Goal: Task Accomplishment & Management: Manage account settings

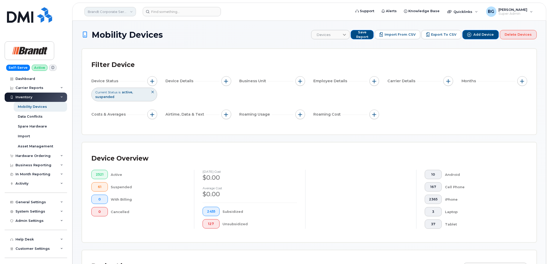
click at [97, 11] on link "Brandt Corporate Services LTD" at bounding box center [110, 11] width 52 height 9
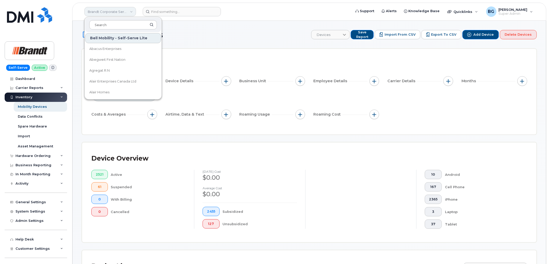
type input "i"
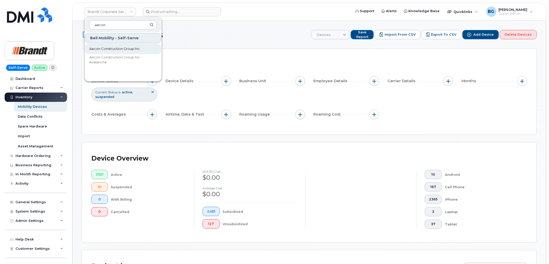
type input "aecon"
click at [120, 48] on span "Aecon Construction Group Inc" at bounding box center [114, 48] width 51 height 5
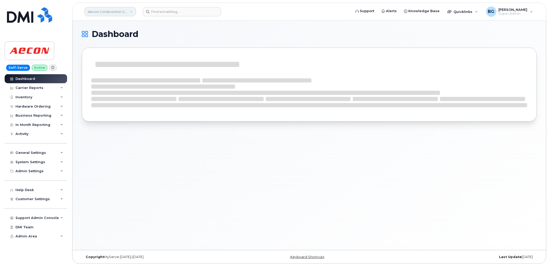
click at [97, 12] on link "Aecon Construction Group Inc" at bounding box center [110, 11] width 52 height 9
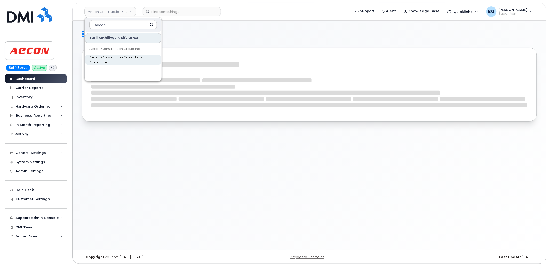
type input "aecon"
click at [165, 203] on div "Dashboard" at bounding box center [310, 135] width 474 height 229
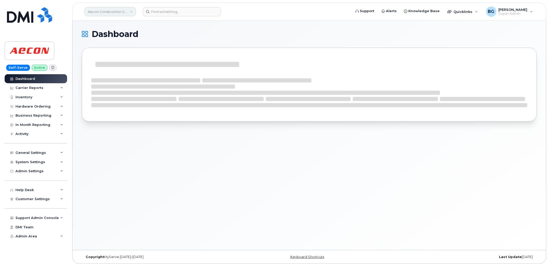
click at [101, 9] on link "Aecon Construction Group Inc" at bounding box center [110, 11] width 52 height 9
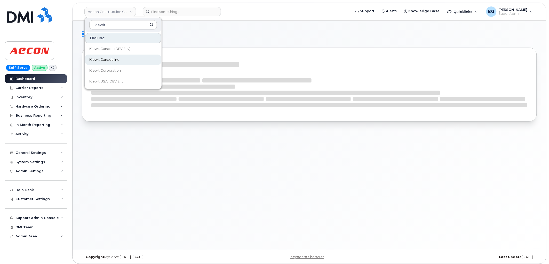
type input "kiewit"
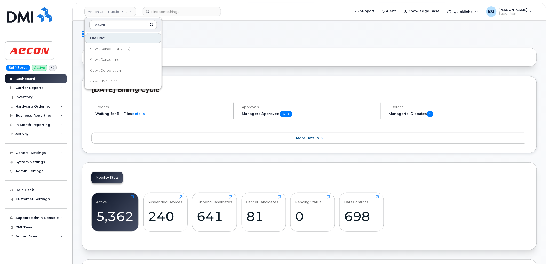
click at [202, 132] on div "October 2025 Billing Cycle Process Waiting for Bill Files details Approvals Man…" at bounding box center [309, 114] width 455 height 77
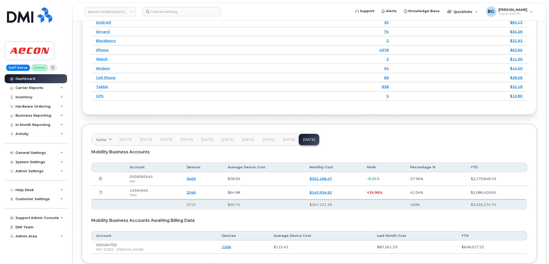
scroll to position [726, 0]
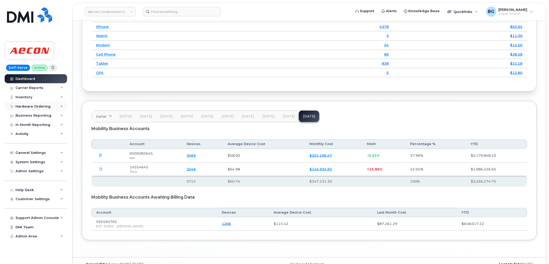
click at [29, 105] on div "Hardware Ordering" at bounding box center [32, 106] width 35 height 4
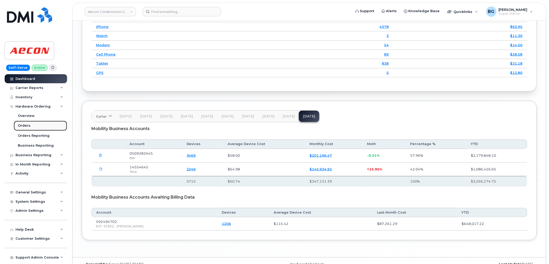
drag, startPoint x: 22, startPoint y: 125, endPoint x: 27, endPoint y: 122, distance: 5.9
click at [22, 125] on div "Orders" at bounding box center [24, 125] width 13 height 5
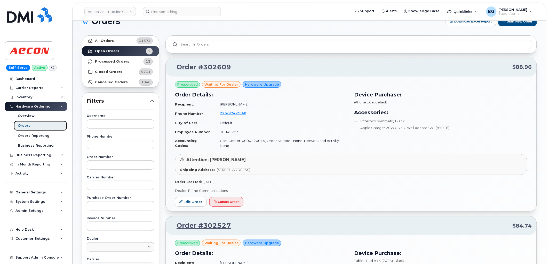
scroll to position [19, 0]
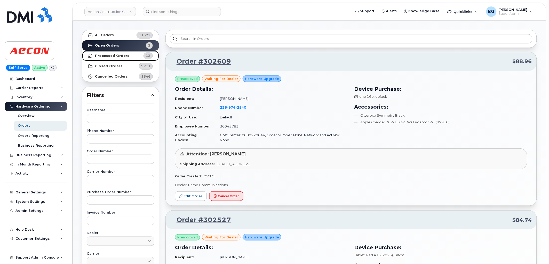
click at [117, 55] on strong "Processed Orders" at bounding box center [112, 56] width 34 height 4
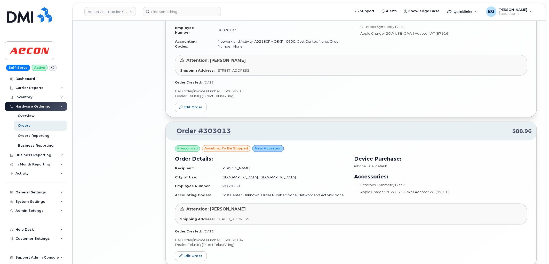
scroll to position [1044, 0]
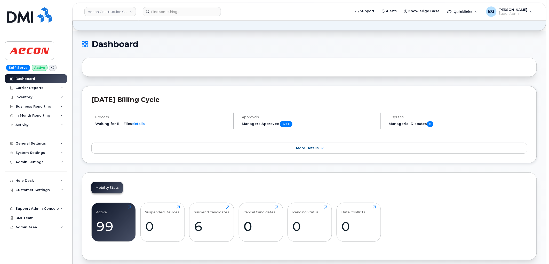
scroll to position [38, 0]
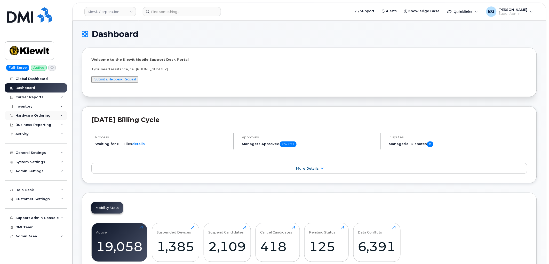
click at [32, 115] on div "Hardware Ordering" at bounding box center [32, 115] width 35 height 4
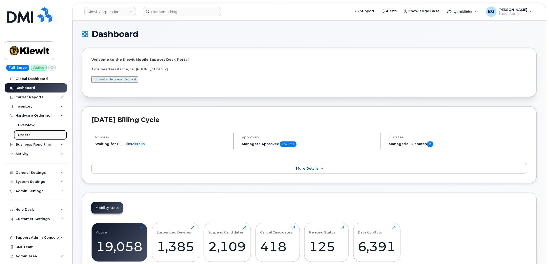
click at [23, 134] on div "Orders" at bounding box center [24, 134] width 13 height 5
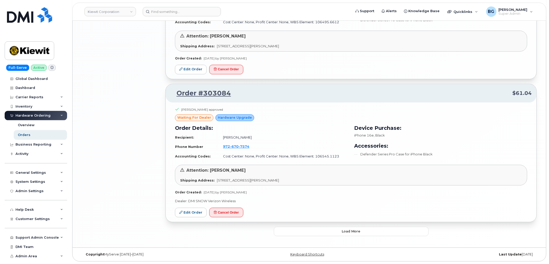
drag, startPoint x: 364, startPoint y: 179, endPoint x: 368, endPoint y: 179, distance: 3.7
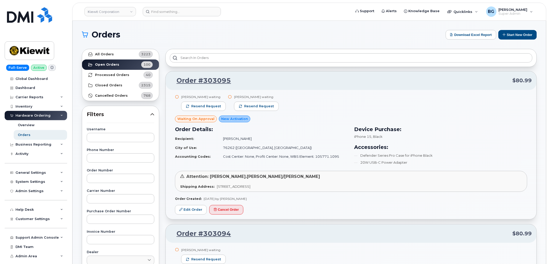
click at [320, 138] on td "Cesar Ambrosio" at bounding box center [283, 138] width 130 height 9
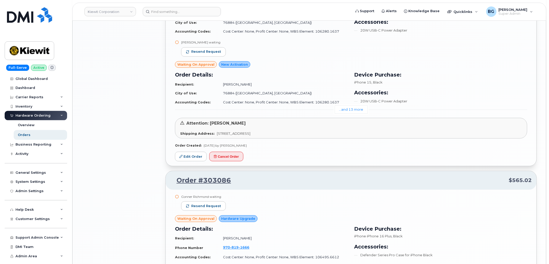
scroll to position [1075, 0]
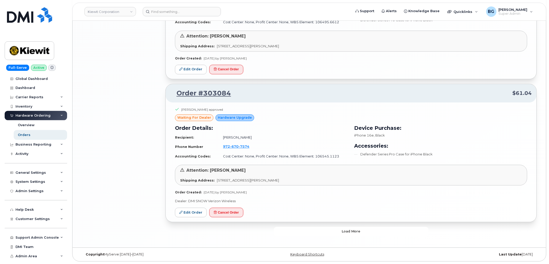
drag, startPoint x: 331, startPoint y: 231, endPoint x: 334, endPoint y: 226, distance: 5.4
click at [331, 231] on button "Load more" at bounding box center [351, 230] width 155 height 9
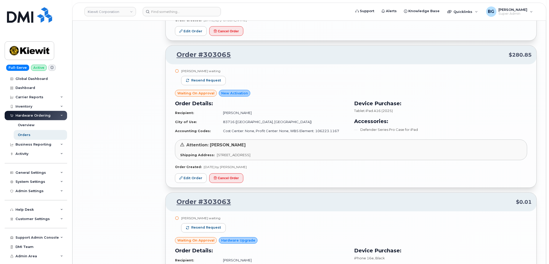
scroll to position [2272, 0]
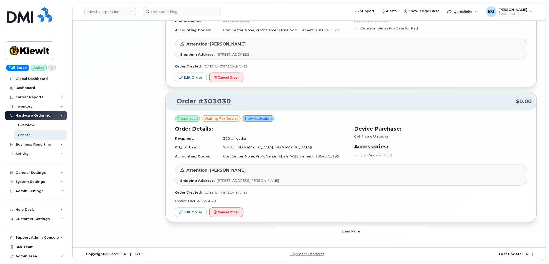
drag, startPoint x: 339, startPoint y: 232, endPoint x: 339, endPoint y: 224, distance: 8.3
click at [339, 231] on button "Load more" at bounding box center [351, 230] width 155 height 9
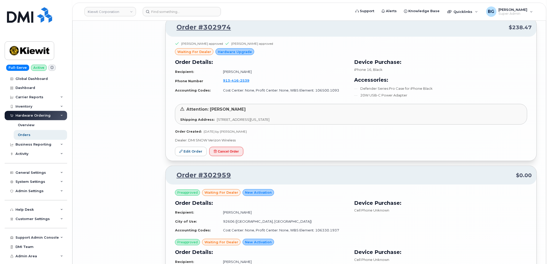
scroll to position [3514, 0]
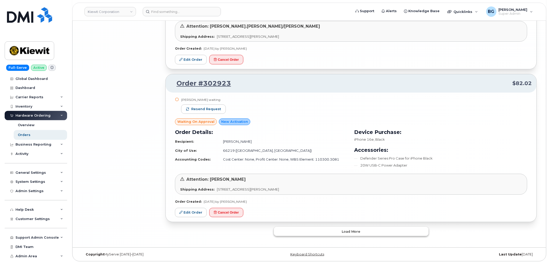
click at [338, 231] on button "Load more" at bounding box center [351, 230] width 155 height 9
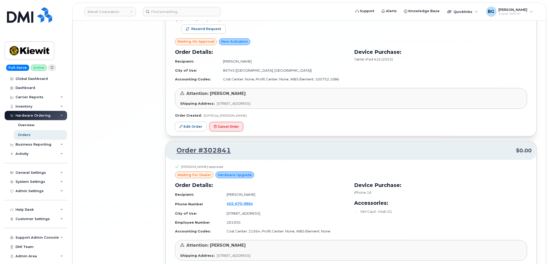
scroll to position [4669, 0]
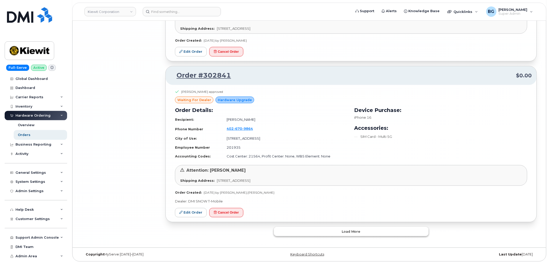
click at [340, 231] on button "Load more" at bounding box center [351, 230] width 155 height 9
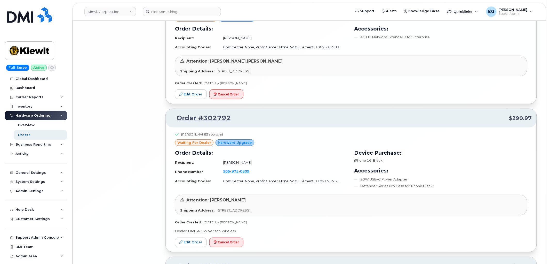
scroll to position [5823, 0]
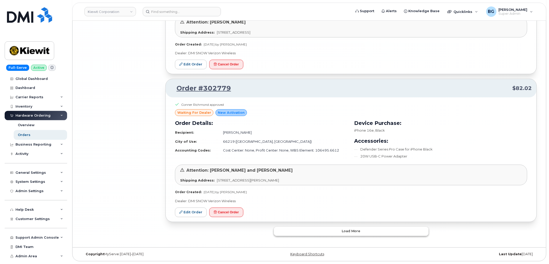
click at [350, 231] on span "Load more" at bounding box center [351, 230] width 19 height 5
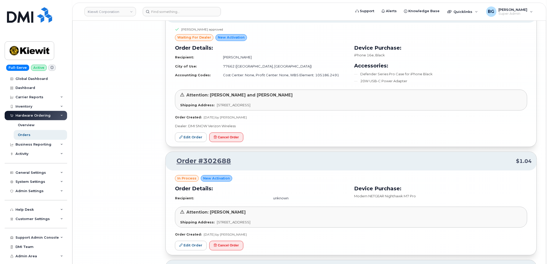
scroll to position [6919, 0]
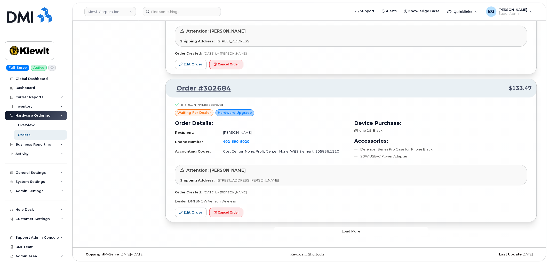
click at [349, 231] on span "Load more" at bounding box center [351, 230] width 19 height 5
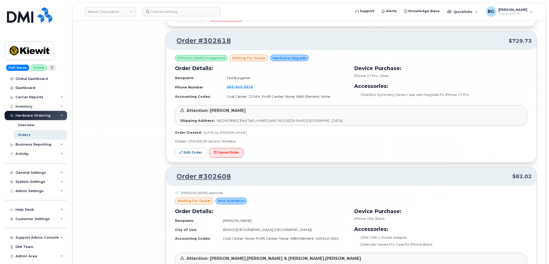
scroll to position [8118, 0]
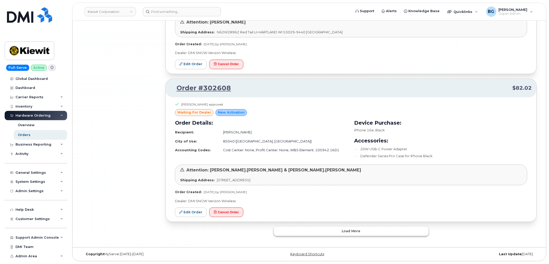
click at [350, 230] on span "Load more" at bounding box center [351, 230] width 19 height 5
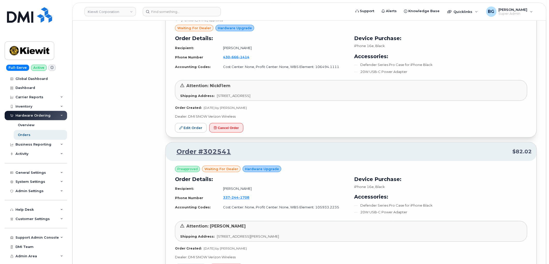
scroll to position [9310, 0]
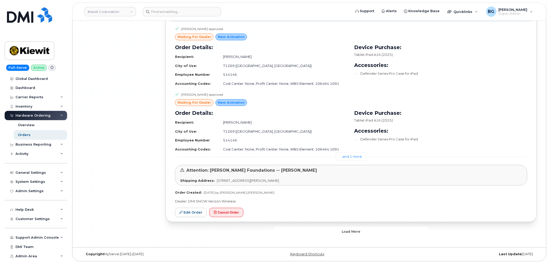
click at [352, 229] on span "Load more" at bounding box center [351, 231] width 19 height 5
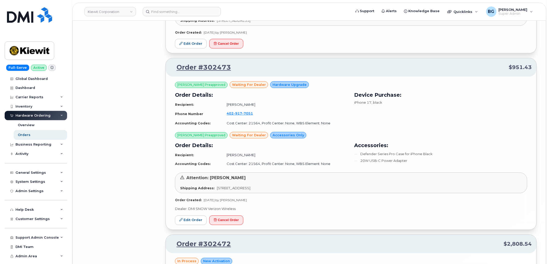
scroll to position [10381, 0]
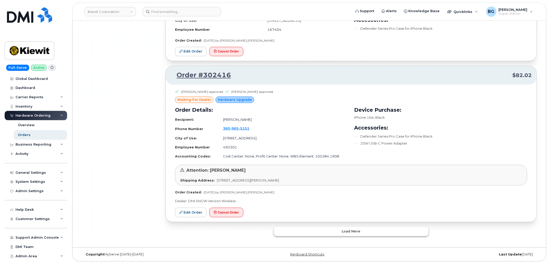
click at [344, 232] on span "Load more" at bounding box center [351, 230] width 19 height 5
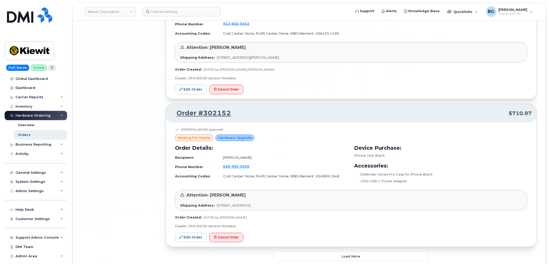
scroll to position [11630, 0]
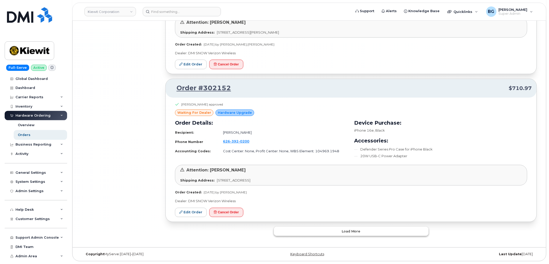
click at [355, 232] on span "Load more" at bounding box center [351, 231] width 19 height 5
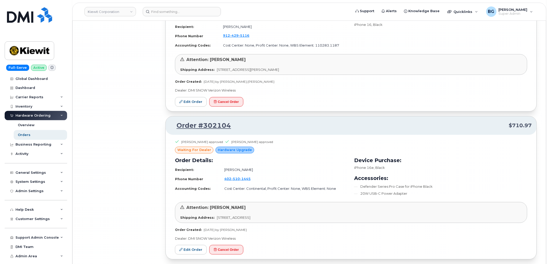
scroll to position [12756, 0]
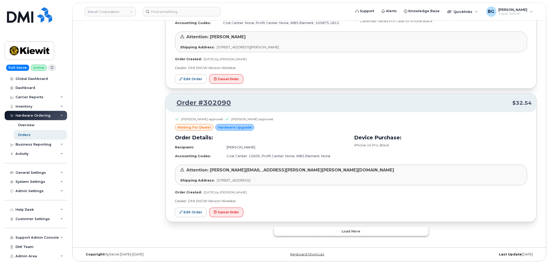
click at [360, 232] on button "Load more" at bounding box center [351, 230] width 155 height 9
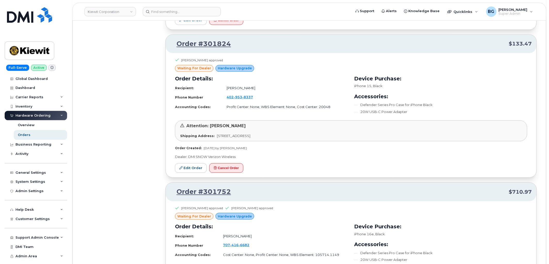
scroll to position [13951, 0]
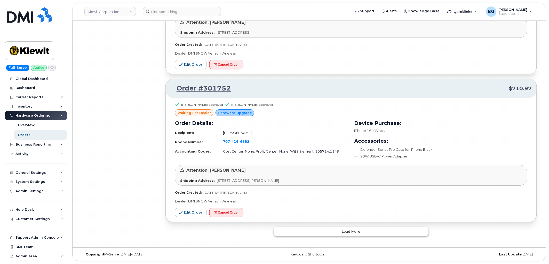
click at [370, 233] on button "Load more" at bounding box center [351, 230] width 155 height 9
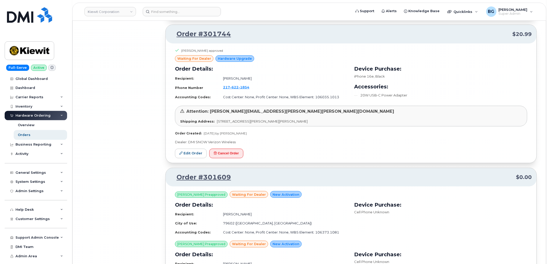
scroll to position [14402, 0]
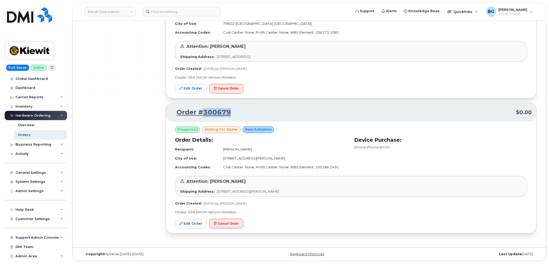
drag, startPoint x: 238, startPoint y: 111, endPoint x: 203, endPoint y: 111, distance: 34.9
click at [203, 111] on p "Order #300679 $0.00" at bounding box center [351, 112] width 362 height 9
copy link "300679"
click at [221, 221] on button "Cancel Order" at bounding box center [226, 224] width 34 height 10
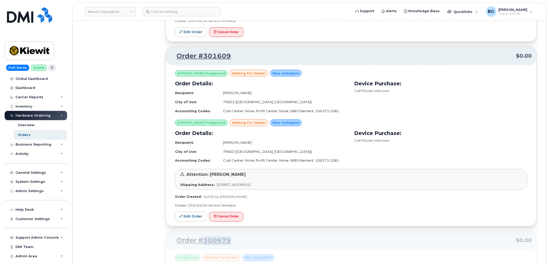
scroll to position [14249, 0]
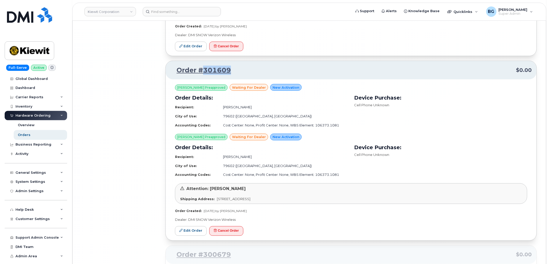
drag, startPoint x: 237, startPoint y: 80, endPoint x: 204, endPoint y: 79, distance: 32.8
click at [204, 75] on p "Order #301609 $0.00" at bounding box center [351, 70] width 362 height 9
copy link "301609"
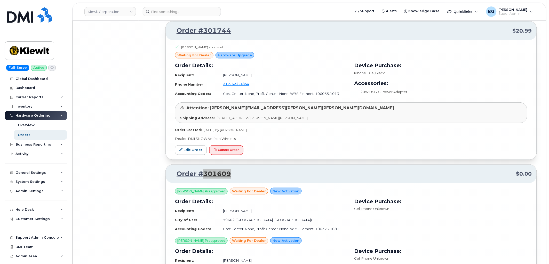
scroll to position [14135, 0]
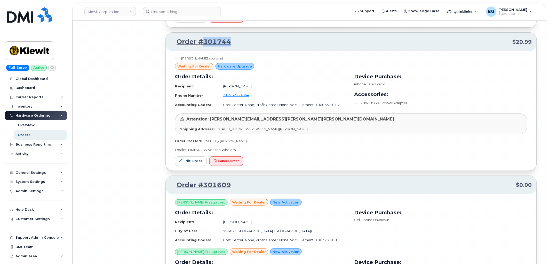
drag, startPoint x: 238, startPoint y: 50, endPoint x: 203, endPoint y: 51, distance: 34.6
click at [203, 46] on p "Order #301744 $20.99" at bounding box center [351, 41] width 362 height 9
copy link "301744"
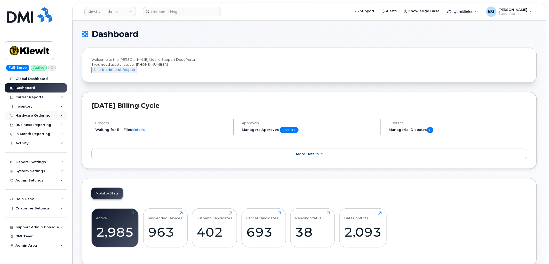
click at [25, 112] on div "Hardware Ordering" at bounding box center [36, 115] width 62 height 9
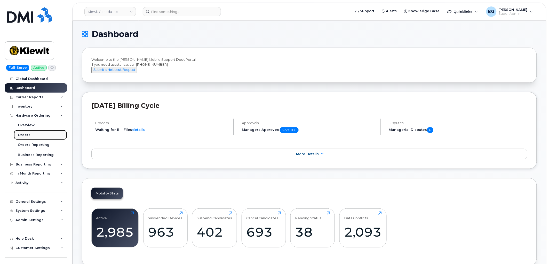
click at [25, 136] on div "Orders" at bounding box center [24, 134] width 13 height 5
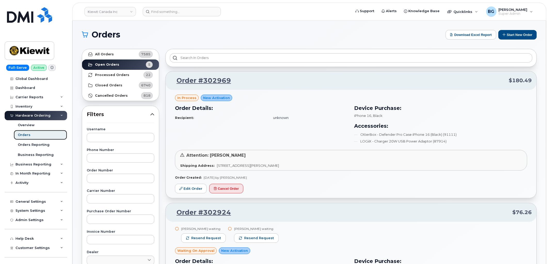
scroll to position [559, 0]
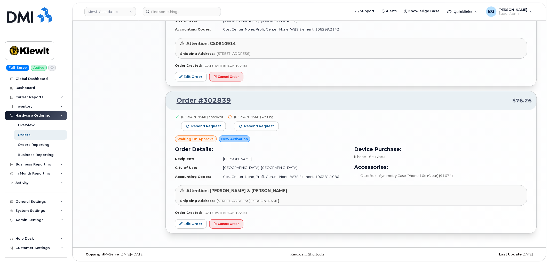
click at [345, 156] on td "Ifeanyichukwu Nweke" at bounding box center [283, 158] width 130 height 9
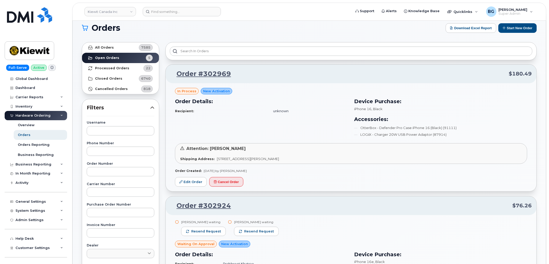
scroll to position [0, 0]
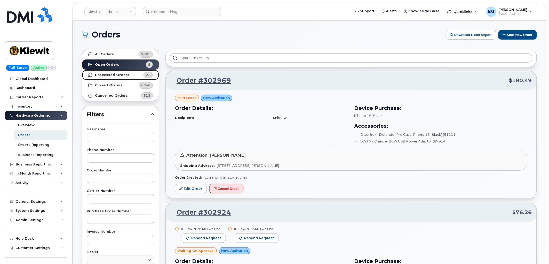
click at [107, 75] on strong "Processed Orders" at bounding box center [112, 75] width 34 height 4
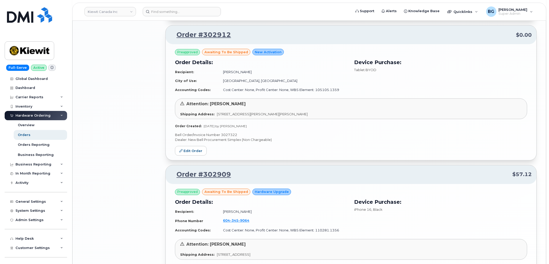
scroll to position [974, 0]
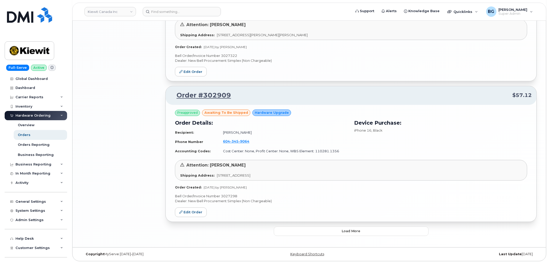
click at [414, 166] on div "Attention: Florence Champagne" at bounding box center [351, 165] width 342 height 6
